Goal: Information Seeking & Learning: Understand process/instructions

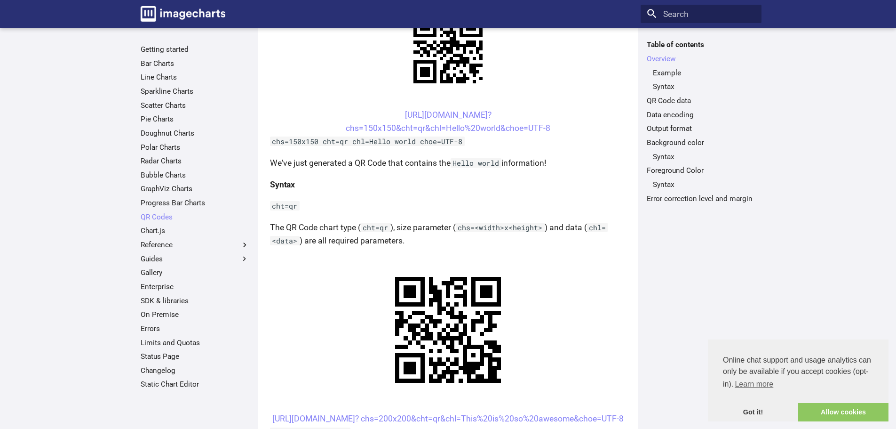
scroll to position [282, 0]
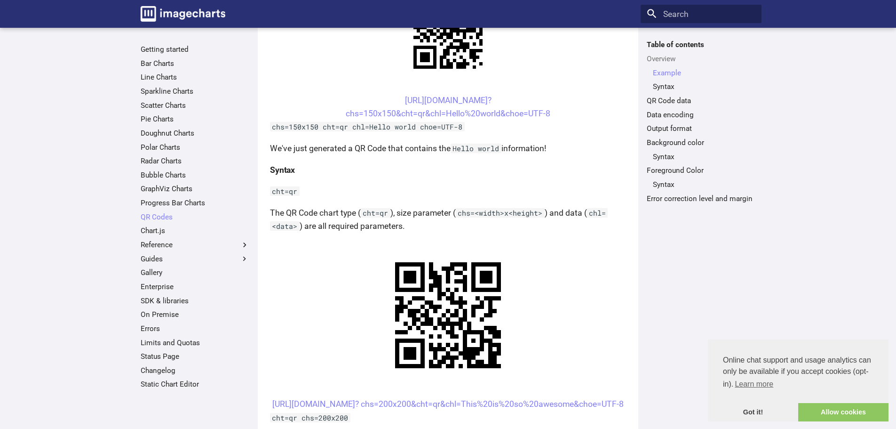
click at [474, 105] on center "[URL][DOMAIN_NAME]? chs=150x150&cht=qr&chl=Hello%20world&choe=UTF-8" at bounding box center [448, 107] width 356 height 26
click at [474, 101] on link "[URL][DOMAIN_NAME]? chs=150x150&cht=qr&chl=Hello%20world&choe=UTF-8" at bounding box center [448, 107] width 205 height 23
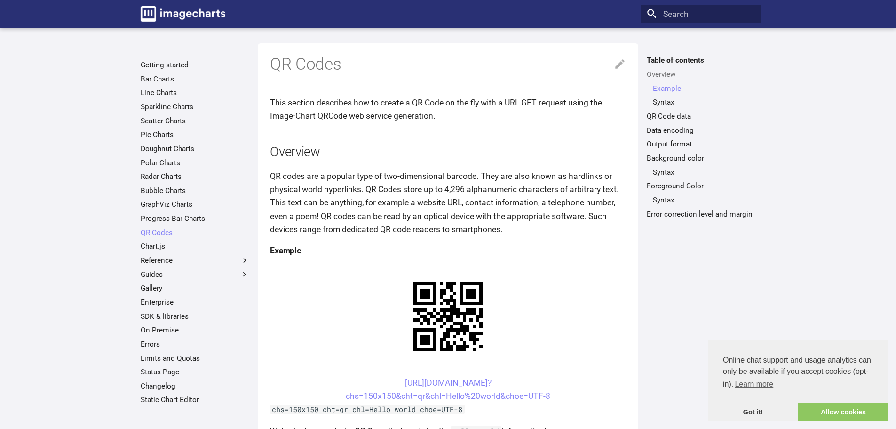
scroll to position [282, 0]
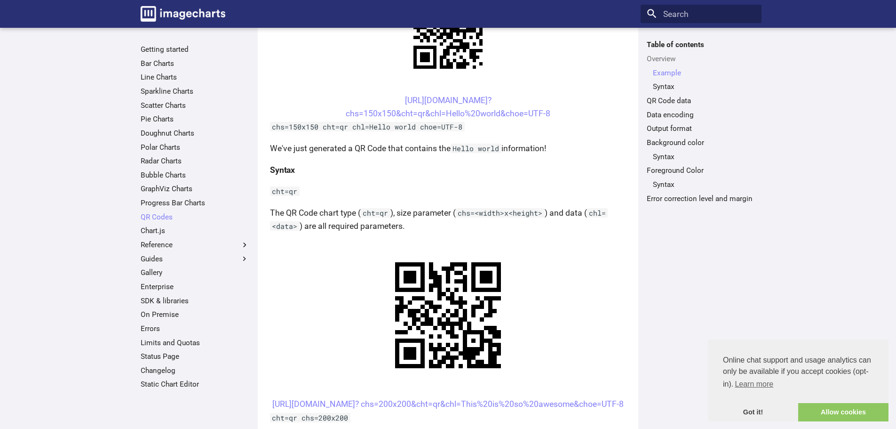
click at [343, 216] on p "The QR Code chart type ( cht=qr ), size parameter ( chs=<width>x<height> ) and …" at bounding box center [448, 219] width 356 height 26
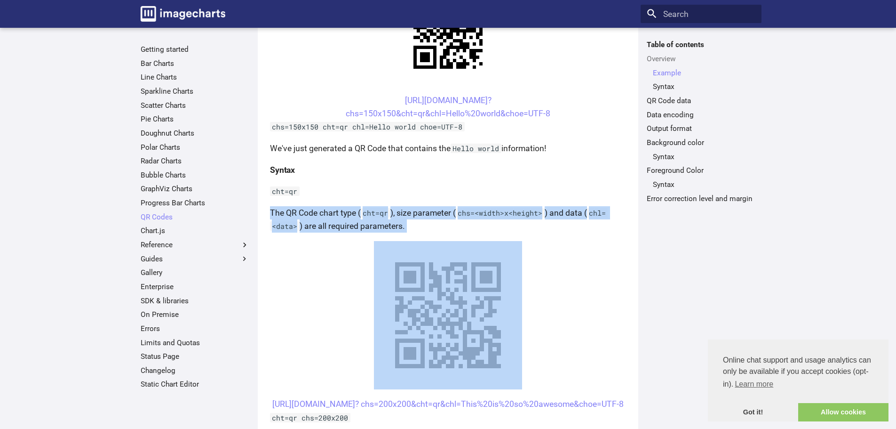
click at [343, 216] on p "The QR Code chart type ( cht=qr ), size parameter ( chs=<width>x<height> ) and …" at bounding box center [448, 219] width 356 height 26
click at [344, 223] on p "The QR Code chart type ( cht=qr ), size parameter ( chs=<width>x<height> ) and …" at bounding box center [448, 219] width 356 height 26
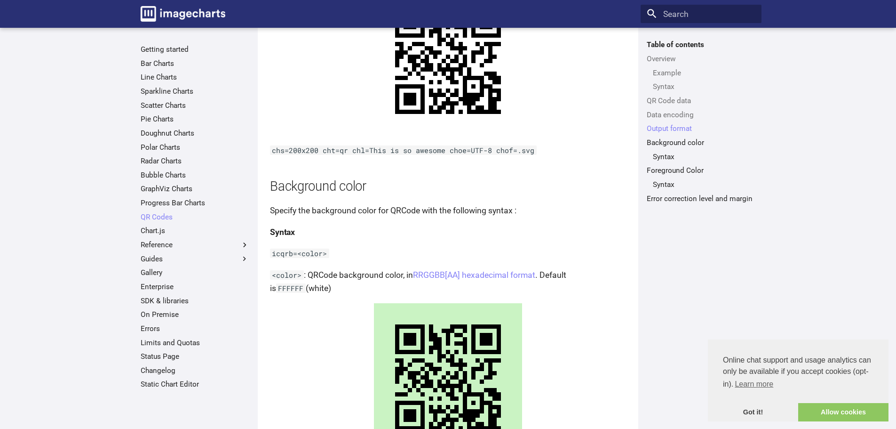
scroll to position [1223, 0]
